Goal: Navigation & Orientation: Understand site structure

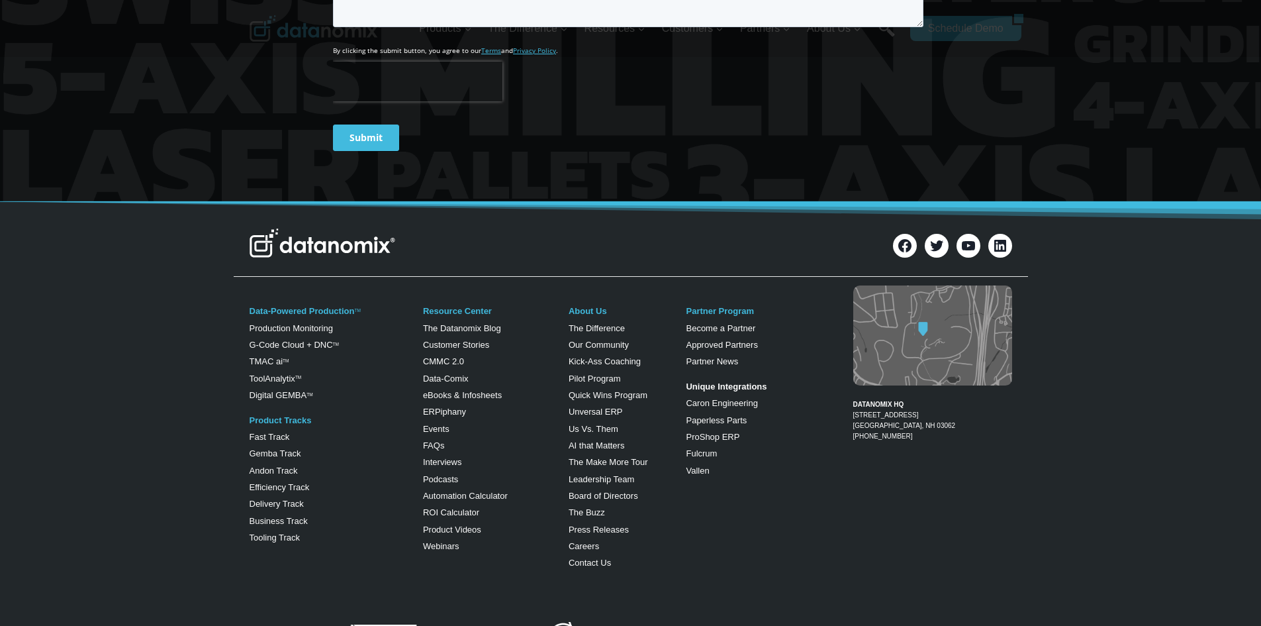
scroll to position [662, 0]
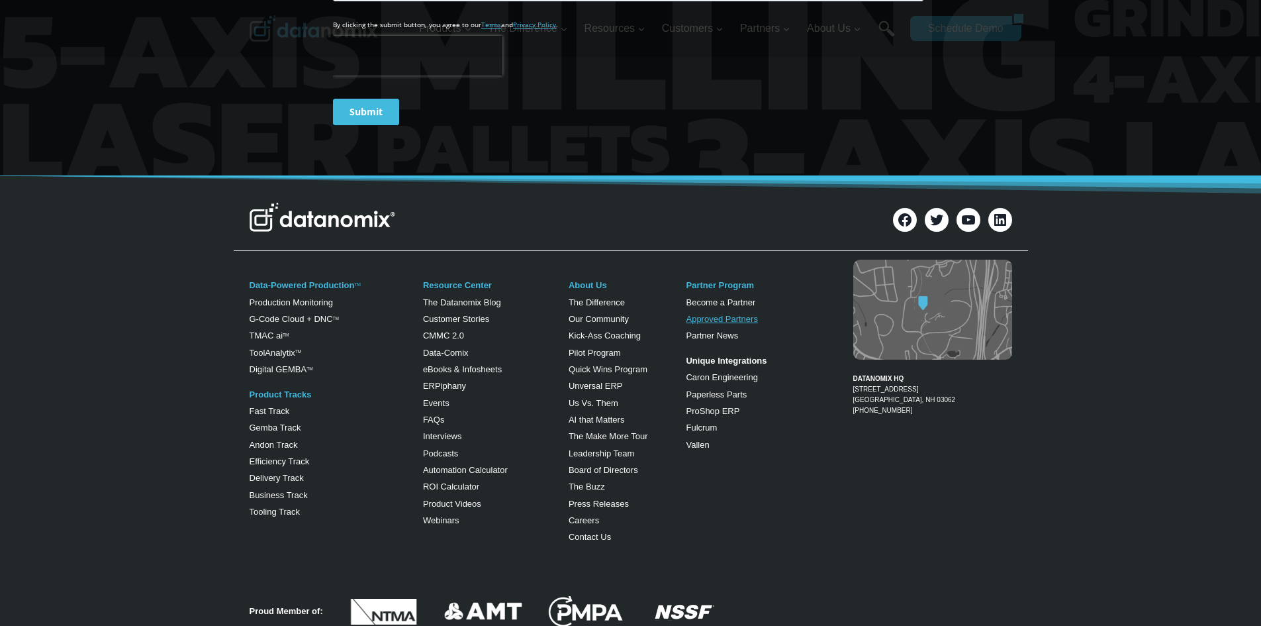
click at [724, 318] on link "Approved Partners" at bounding box center [721, 319] width 71 height 10
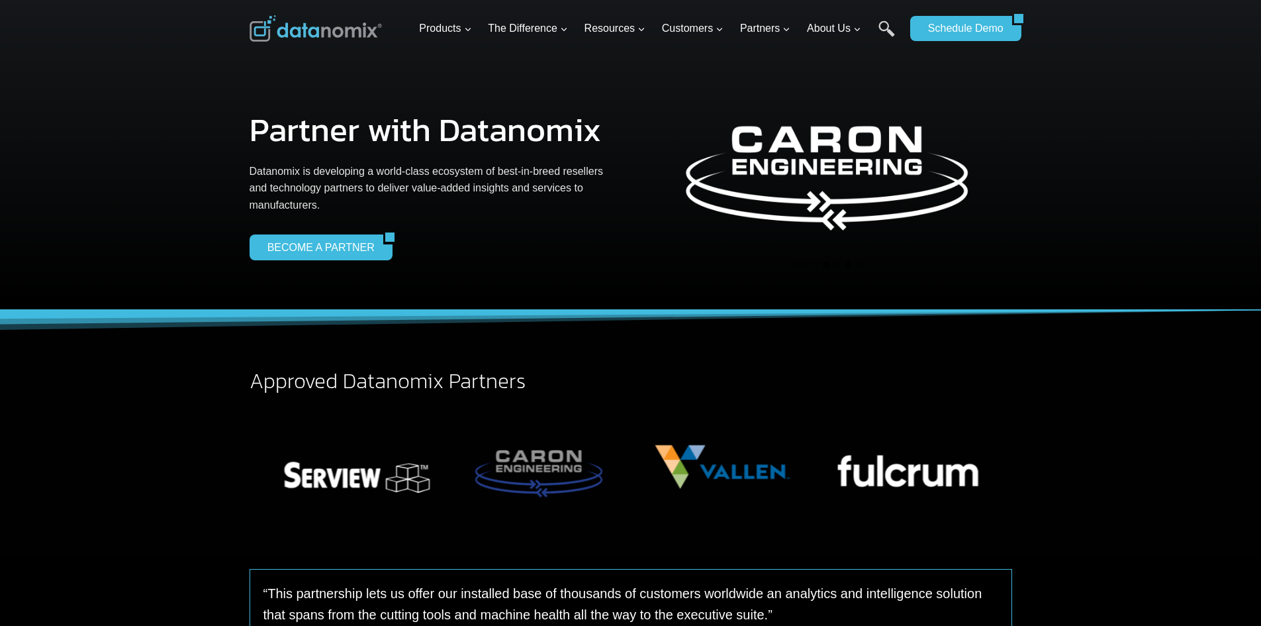
click at [824, 264] on button "Go to slide 4" at bounding box center [826, 264] width 7 height 7
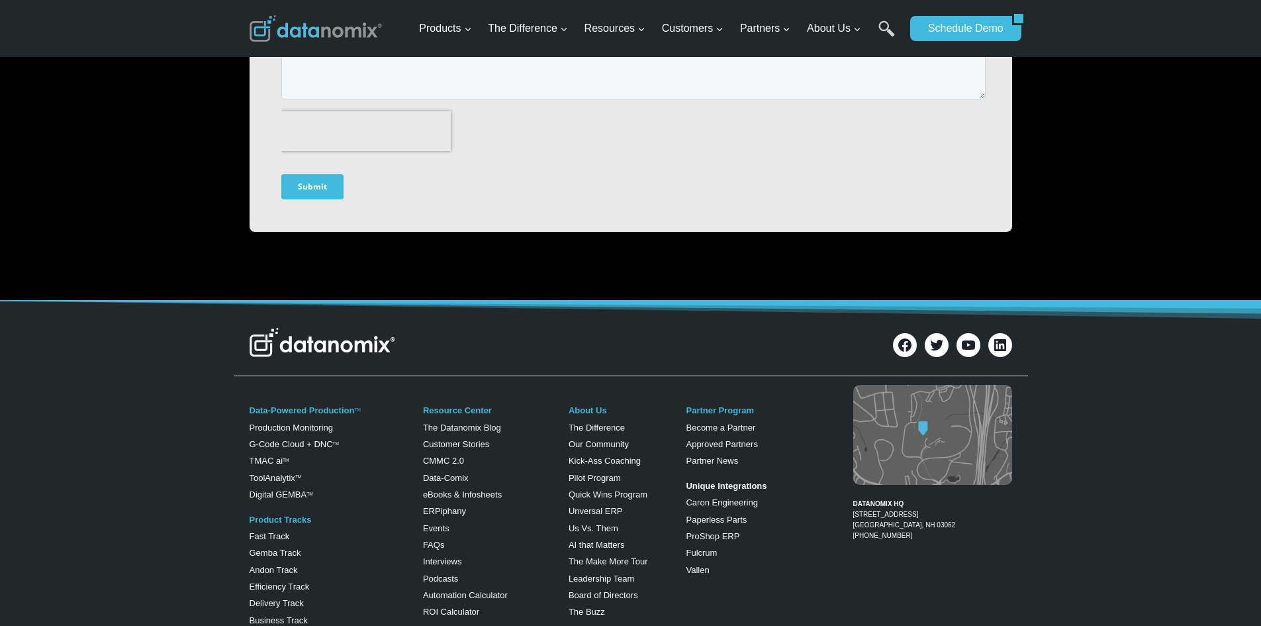
scroll to position [1390, 0]
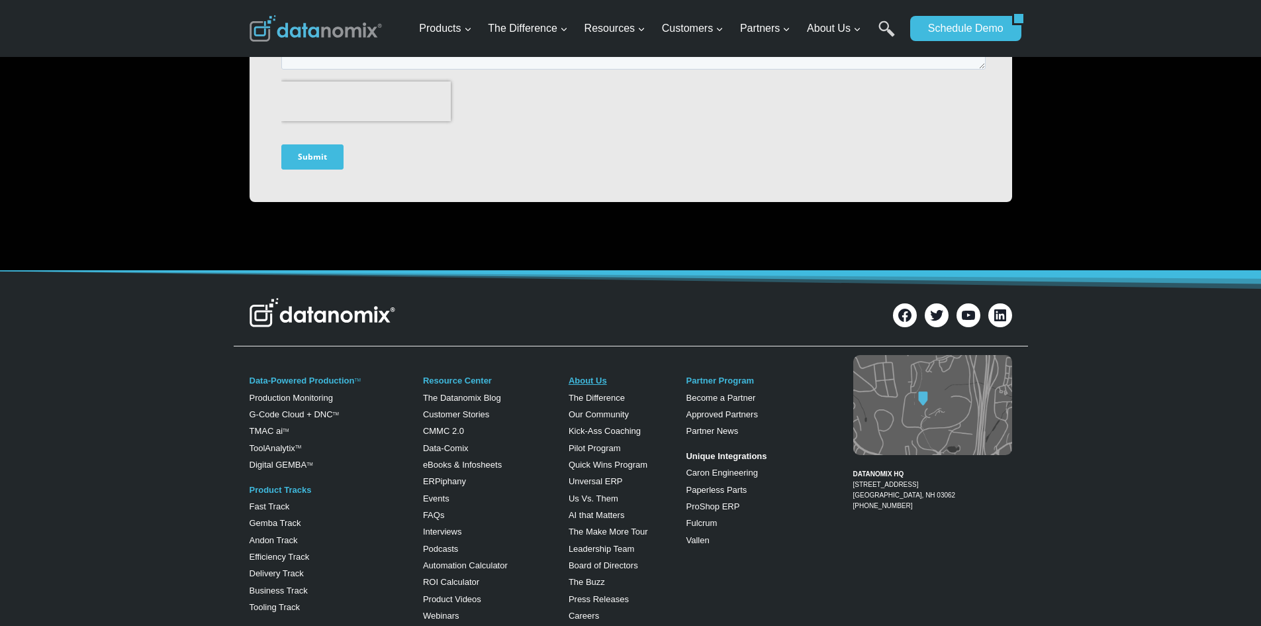
click at [593, 382] on link "About Us" at bounding box center [588, 380] width 38 height 10
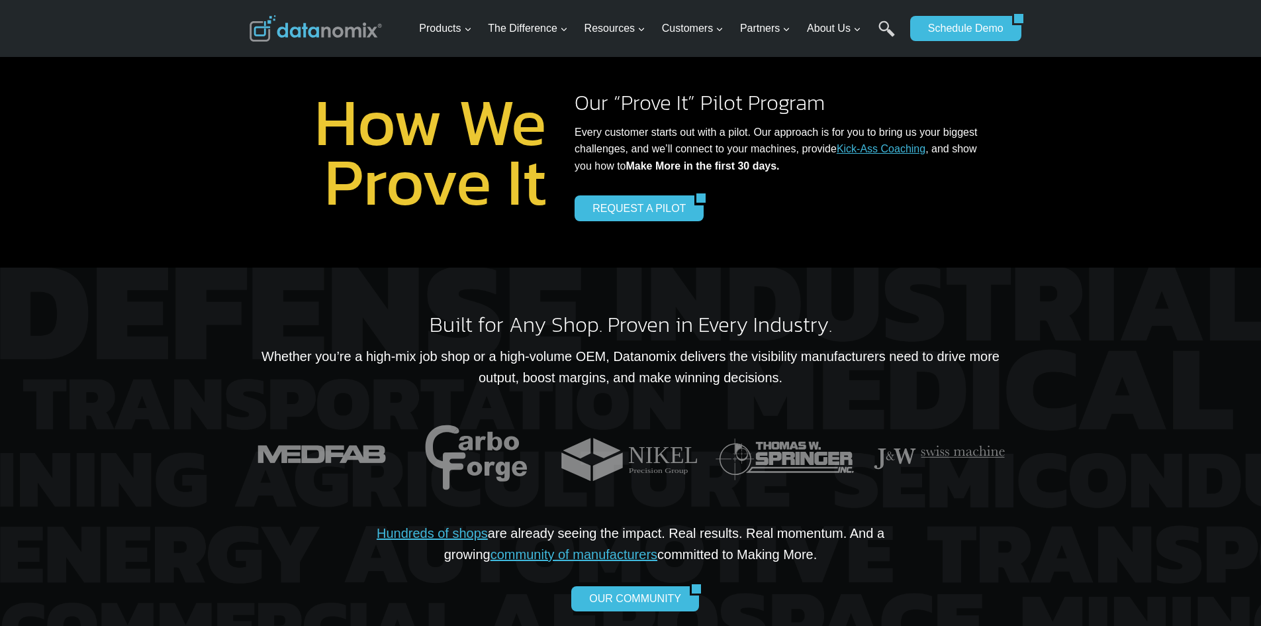
scroll to position [861, 0]
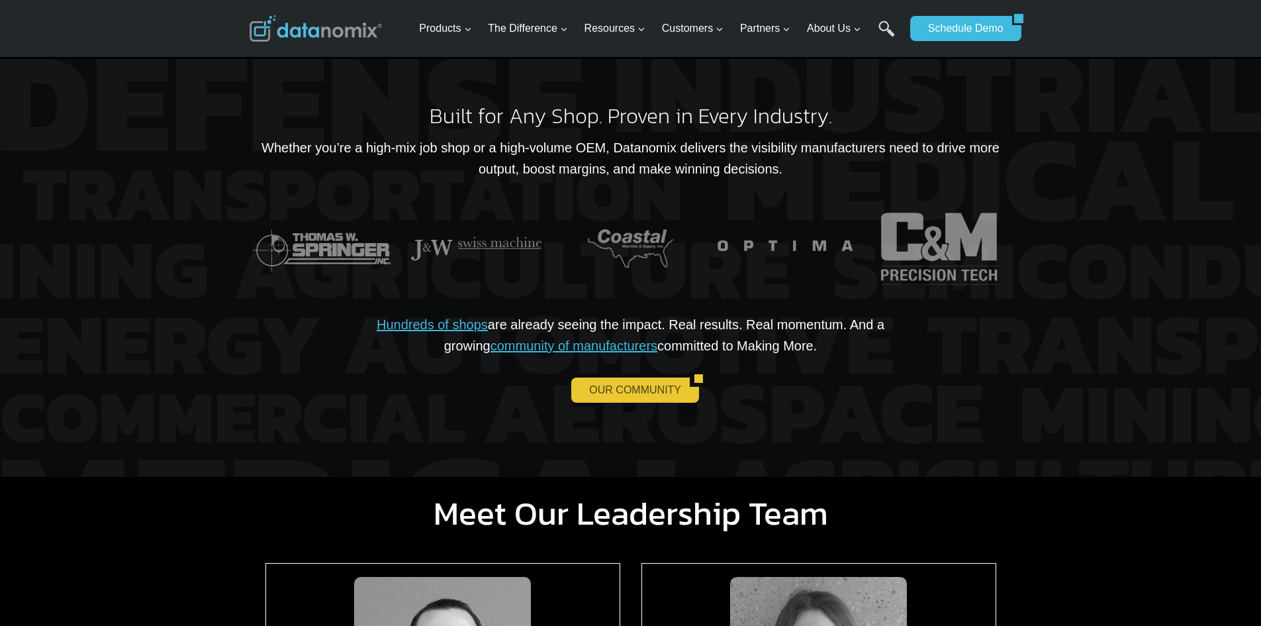
click at [631, 392] on link "OUR COMMUNITY" at bounding box center [630, 389] width 118 height 25
